Goal: Information Seeking & Learning: Understand process/instructions

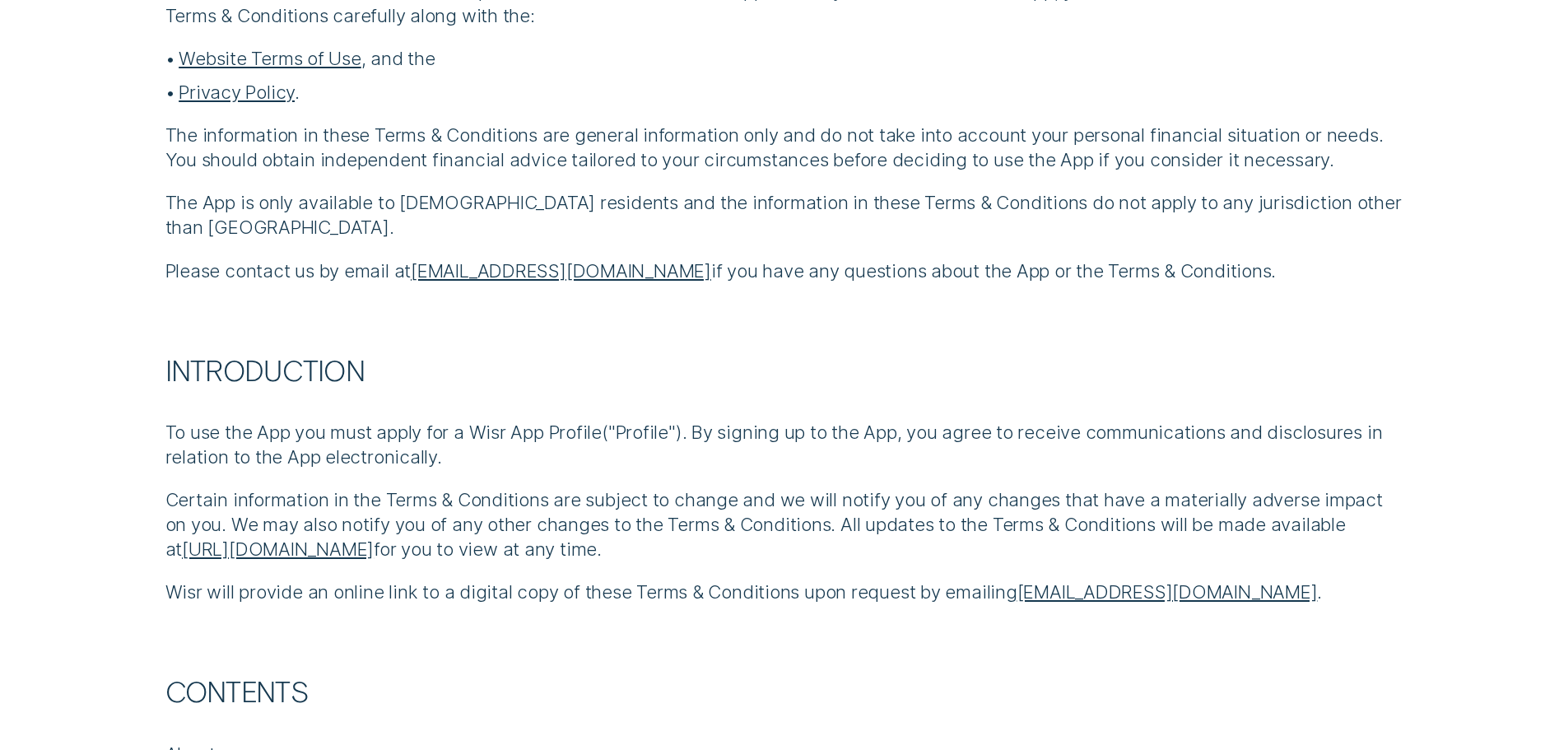
scroll to position [1071, 0]
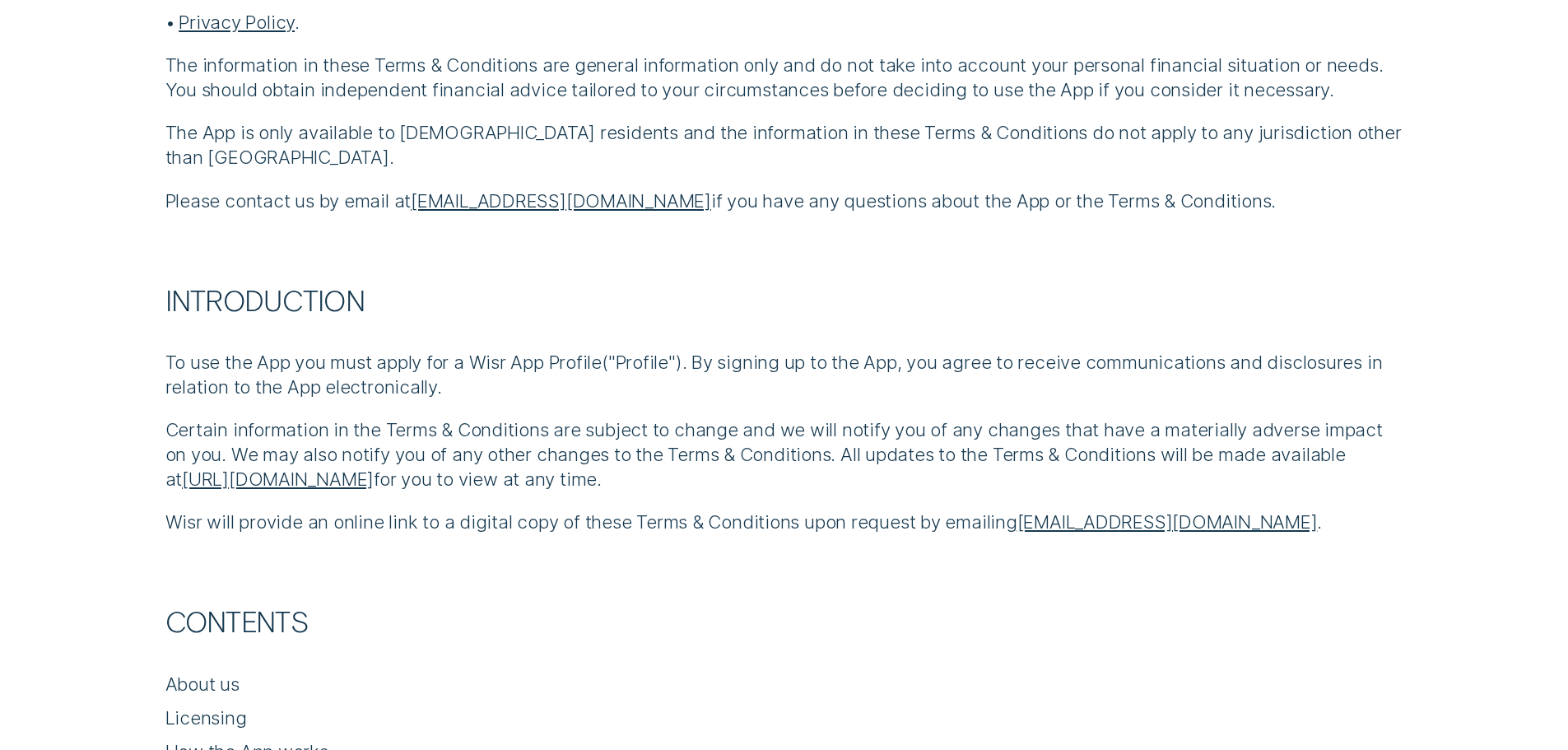
click at [374, 480] on link "https://wisr.com.au/wisr-app-terms-conditions" at bounding box center [277, 479] width 192 height 23
click at [329, 478] on link "[URL][DOMAIN_NAME]" at bounding box center [277, 479] width 192 height 23
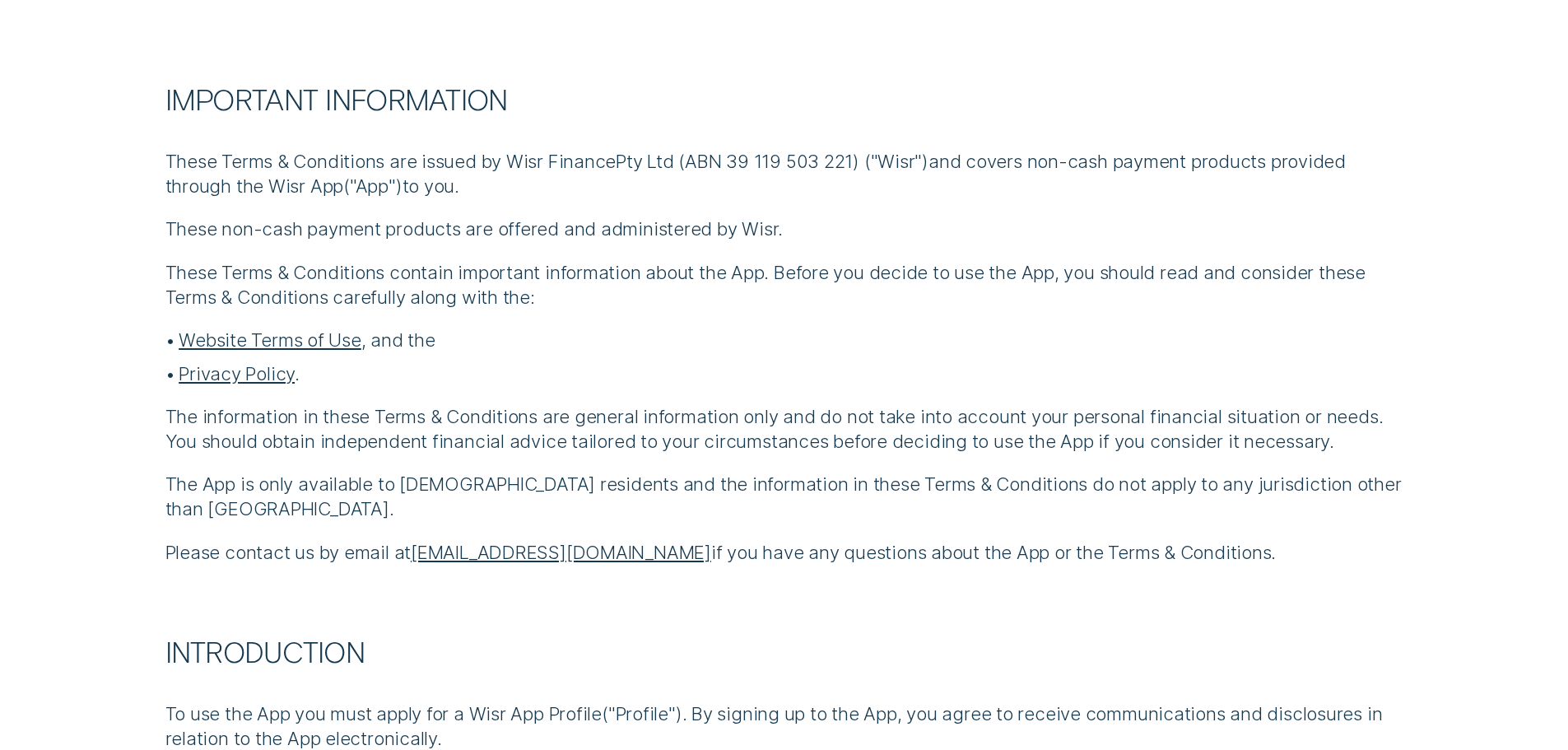
scroll to position [741, 0]
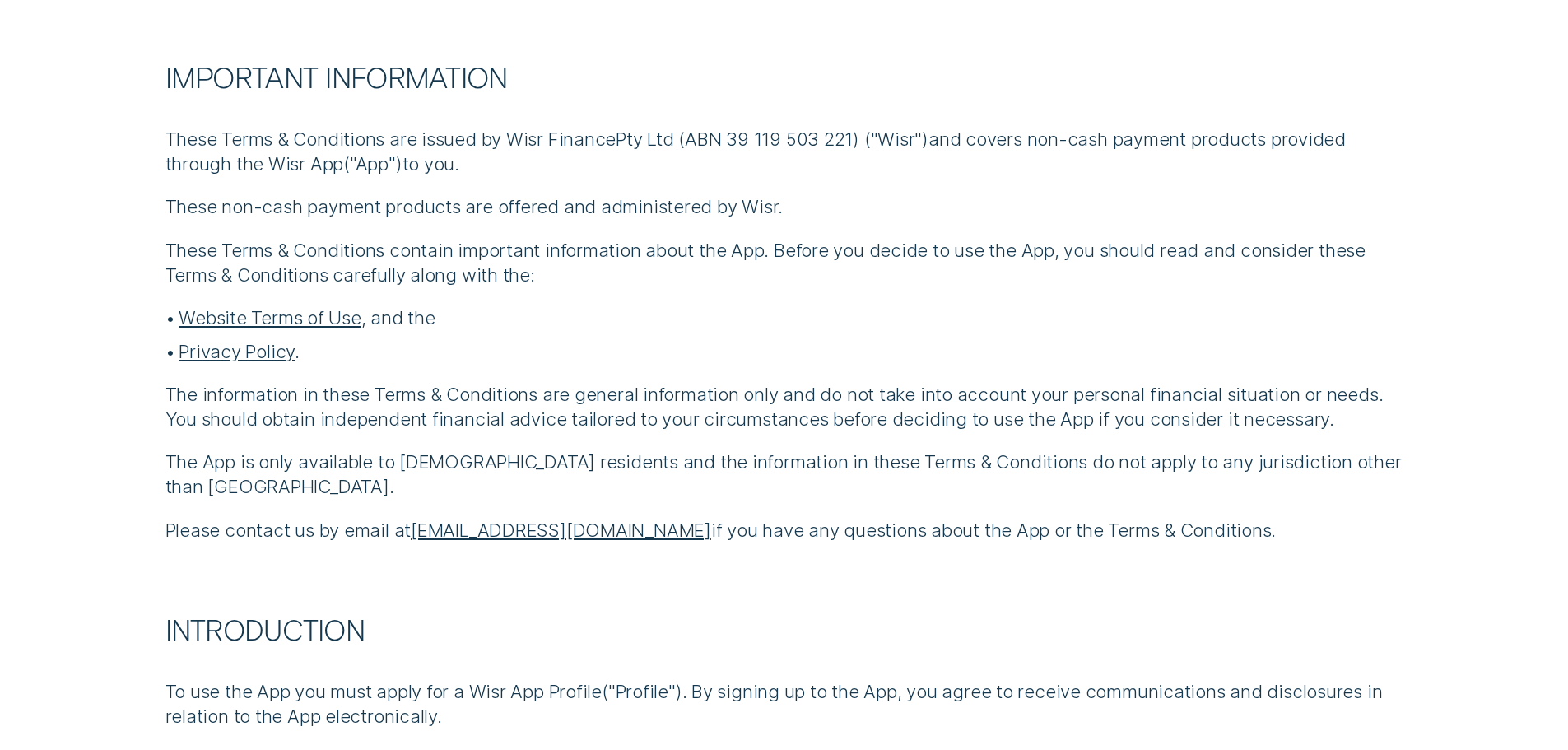
click at [342, 317] on link "Website Terms of Use" at bounding box center [270, 317] width 183 height 23
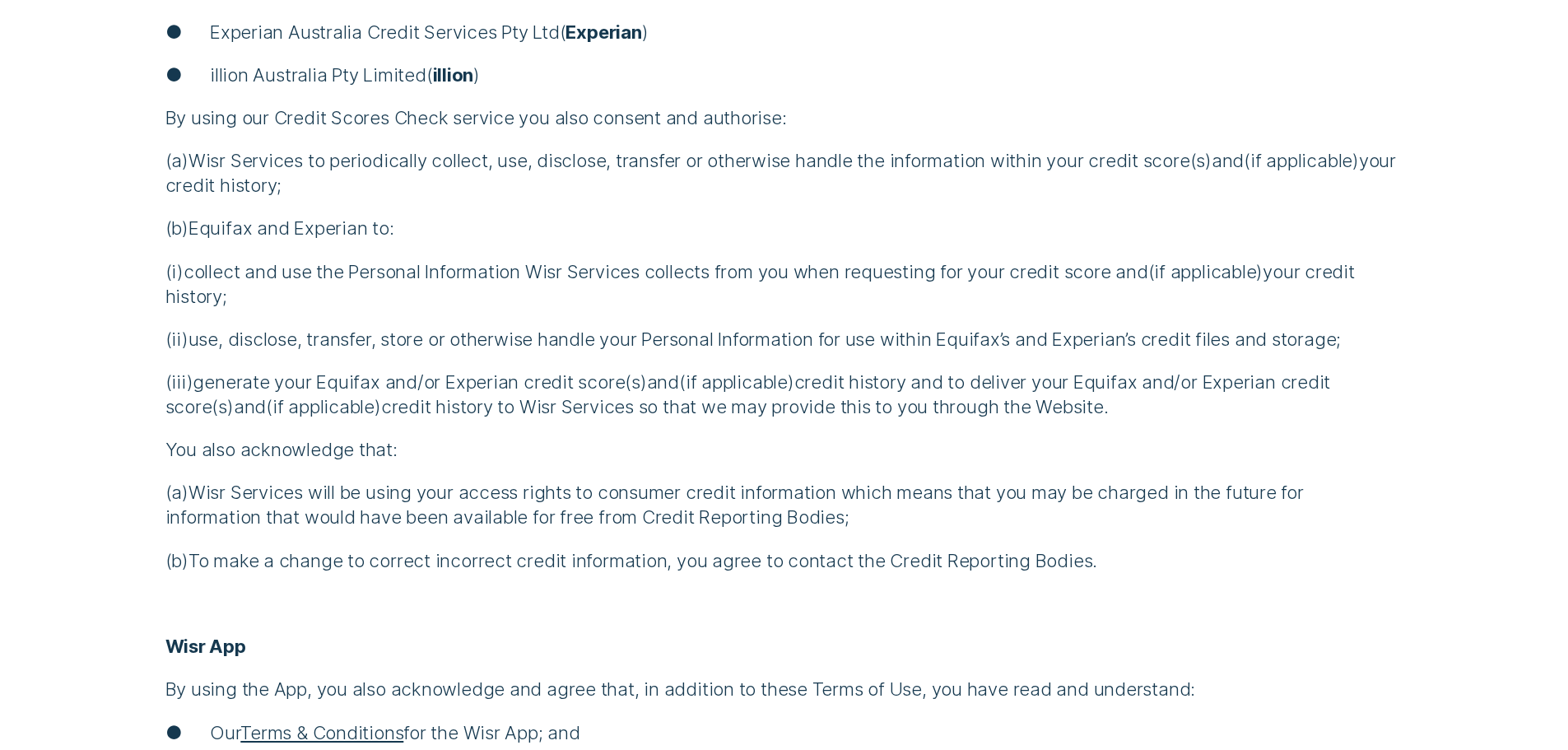
scroll to position [4611, 0]
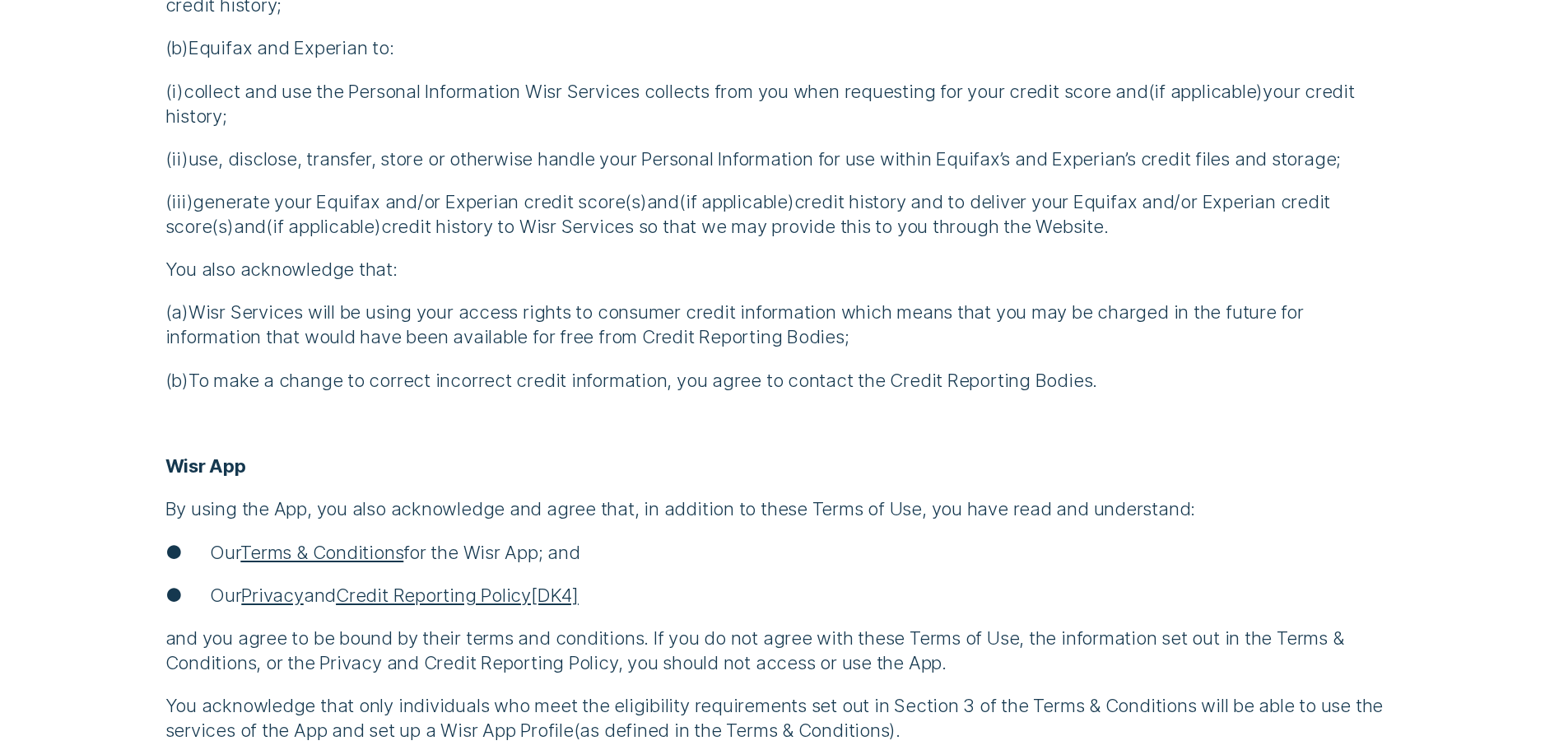
click at [307, 541] on link "Terms & Conditions" at bounding box center [322, 552] width 163 height 23
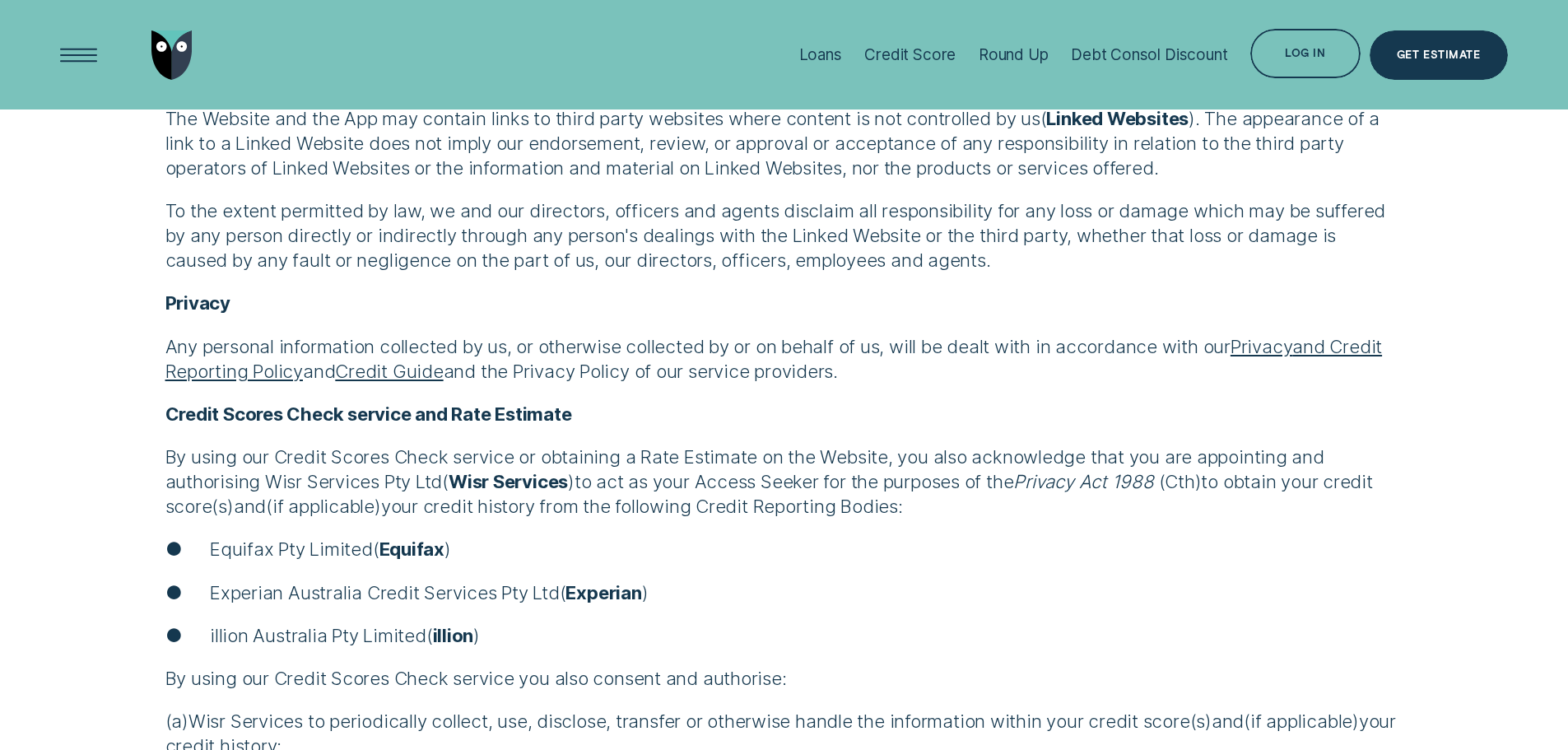
scroll to position [3541, 0]
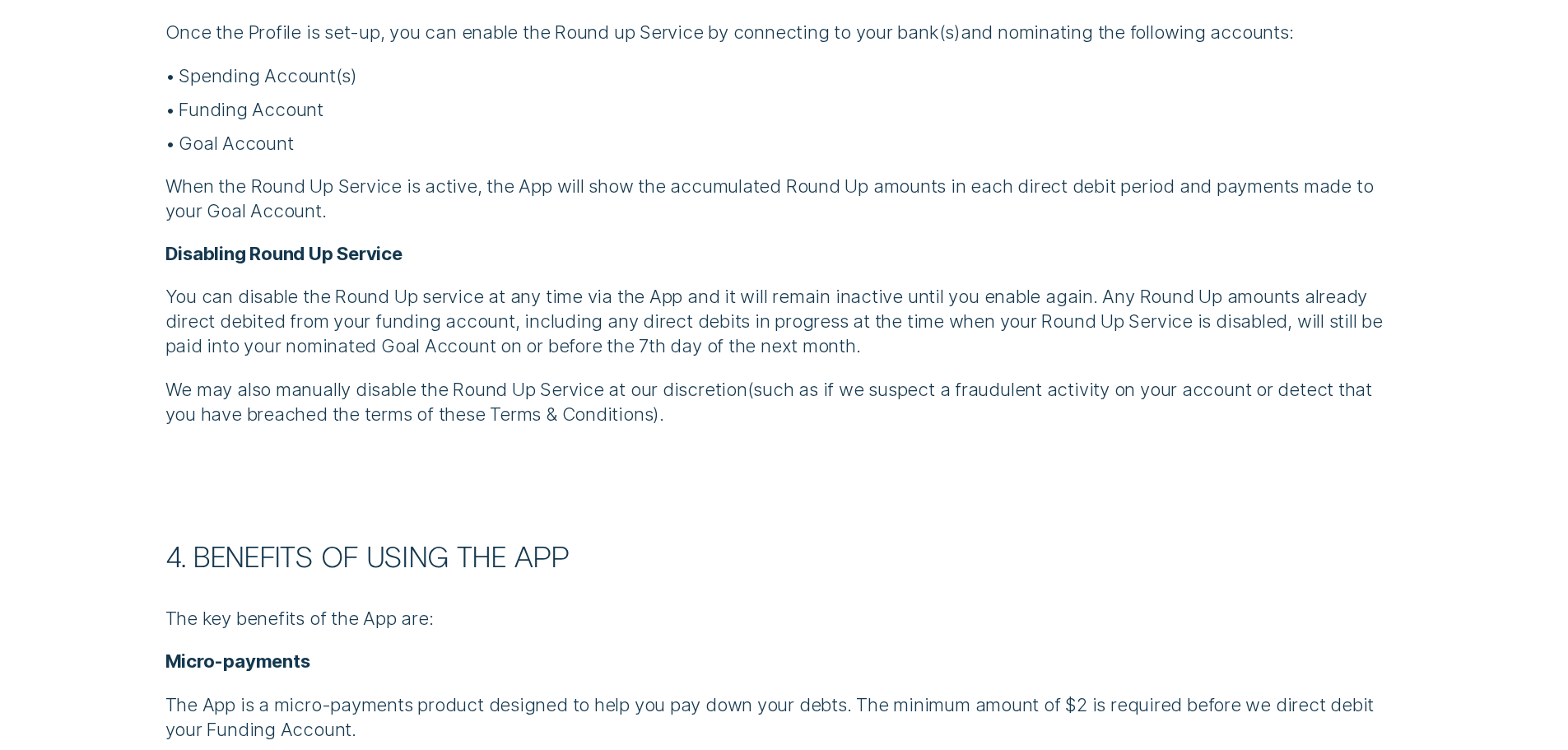
scroll to position [3706, 0]
